Goal: Check status: Check status

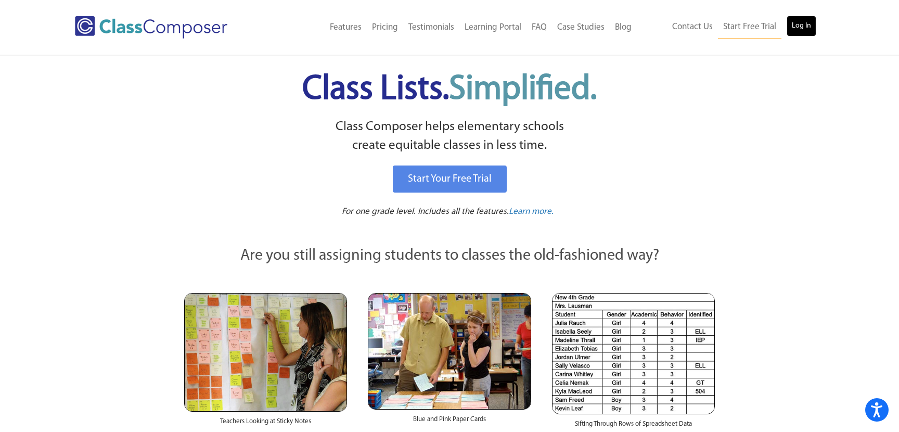
click at [814, 17] on link "Log In" at bounding box center [801, 26] width 30 height 21
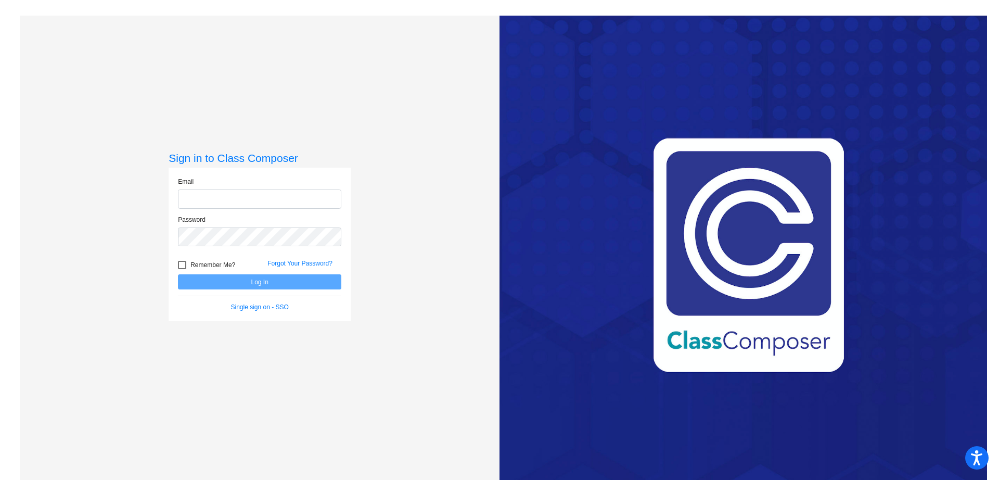
type input "LINDSAY.HACKER@WELDRE4.ORG"
click at [275, 282] on button "Log In" at bounding box center [259, 281] width 163 height 15
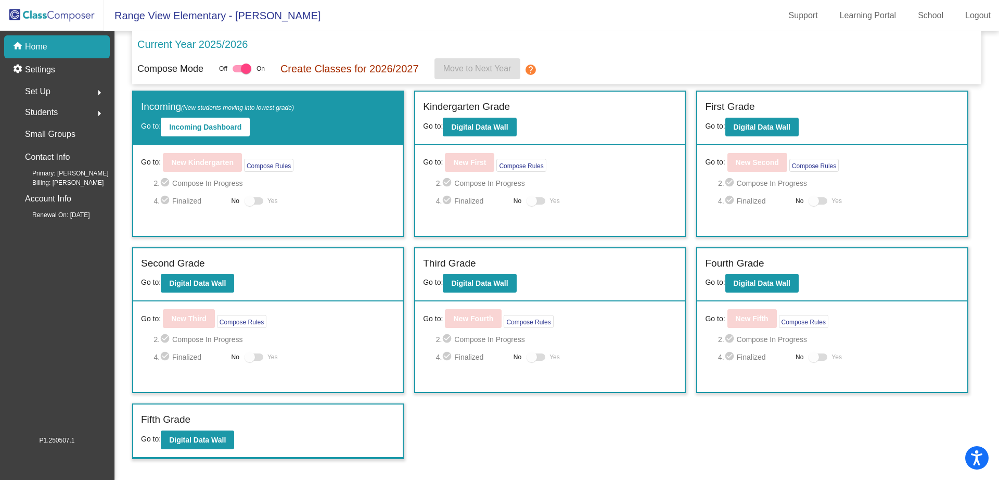
click at [772, 135] on div "First Grade Go to: Digital Data Wall" at bounding box center [831, 119] width 269 height 54
click at [775, 131] on button "Digital Data Wall" at bounding box center [761, 127] width 73 height 19
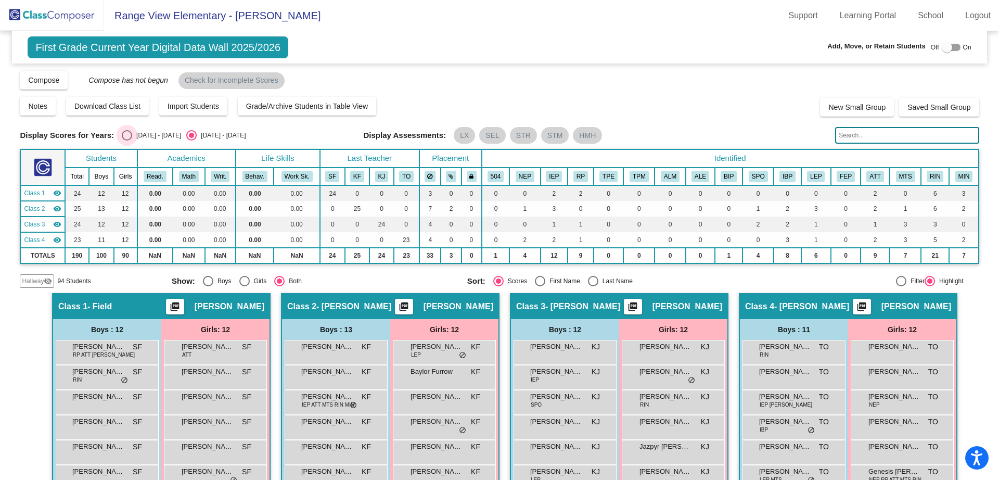
click at [132, 137] on div "2024 - 2025" at bounding box center [156, 135] width 49 height 9
click at [127, 140] on input "2024 - 2025" at bounding box center [126, 140] width 1 height 1
radio input "true"
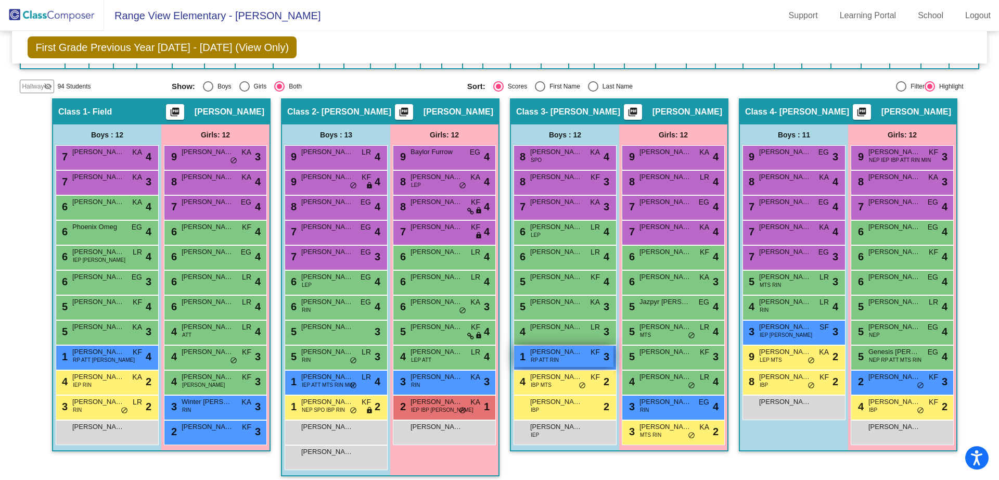
scroll to position [178, 0]
